Goal: Task Accomplishment & Management: Use online tool/utility

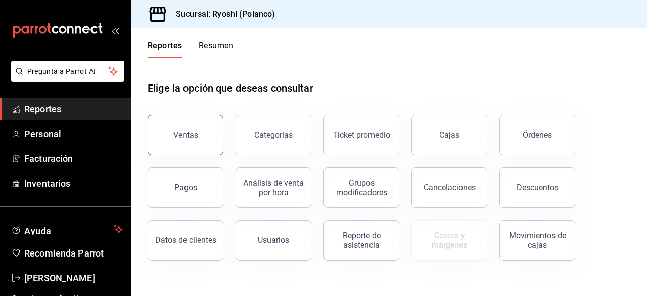
click at [213, 135] on button "Ventas" at bounding box center [185, 135] width 76 height 40
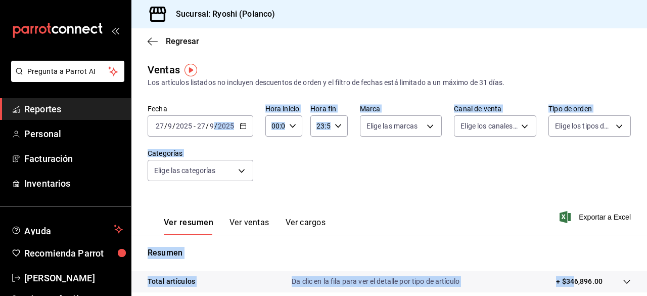
drag, startPoint x: 213, startPoint y: 135, endPoint x: 565, endPoint y: 296, distance: 386.5
click at [565, 295] on html "Pregunta a Parrot AI Reportes Personal Facturación Inventarios Ayuda Recomienda…" at bounding box center [323, 148] width 647 height 296
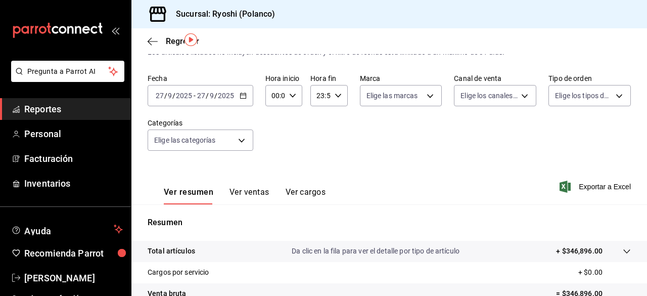
click at [578, 182] on span "Exportar a Excel" at bounding box center [595, 186] width 69 height 12
click at [240, 140] on body "Pregunta a Parrot AI Reportes Personal Facturación Inventarios Ayuda Recomienda…" at bounding box center [323, 148] width 647 height 296
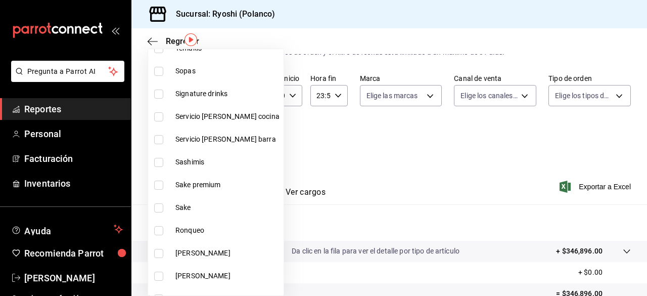
scroll to position [1153, 0]
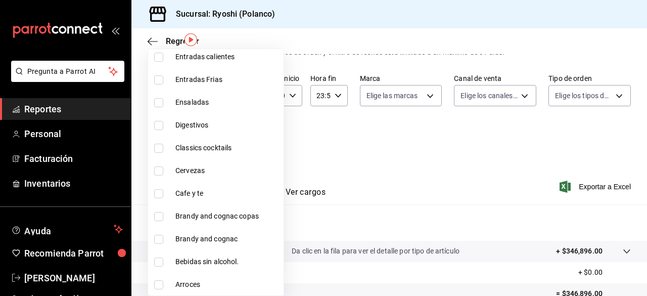
click at [159, 193] on input "checkbox" at bounding box center [158, 193] width 9 height 9
checkbox input "true"
type input "e9d65df4-369a-41df-af20-a5332ddf0d85"
click at [584, 185] on div at bounding box center [323, 148] width 647 height 296
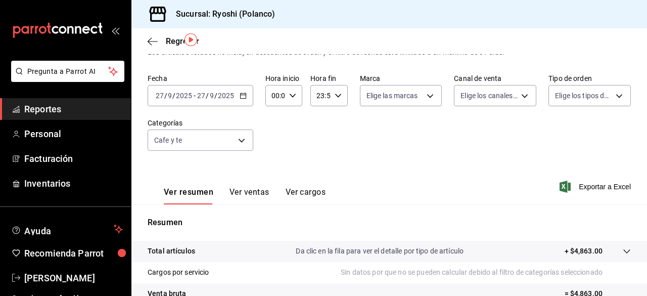
click at [584, 185] on span "Exportar a Excel" at bounding box center [595, 186] width 69 height 12
